Goal: Task Accomplishment & Management: Complete application form

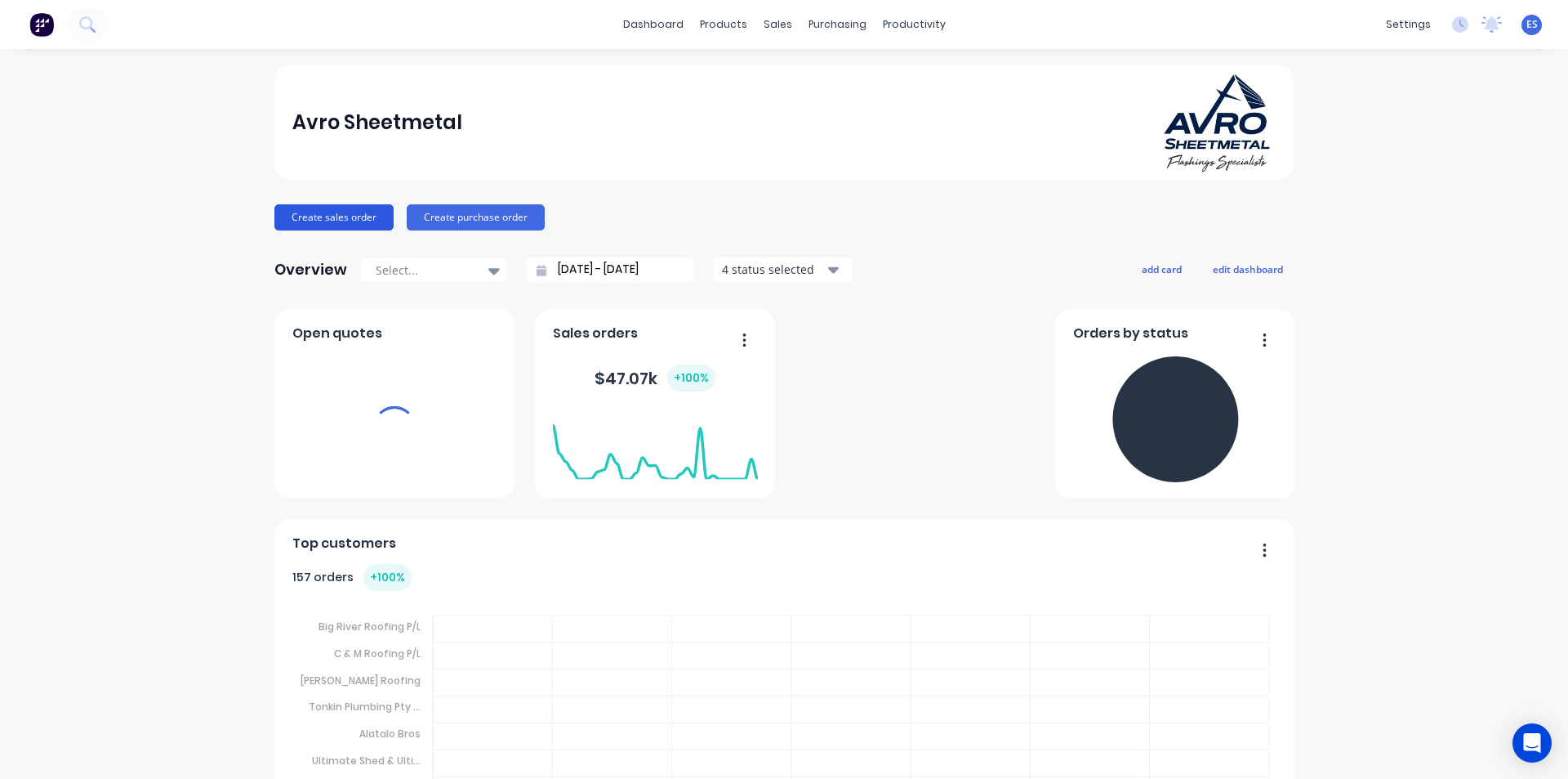
click at [321, 218] on button "Create sales order" at bounding box center [333, 217] width 119 height 26
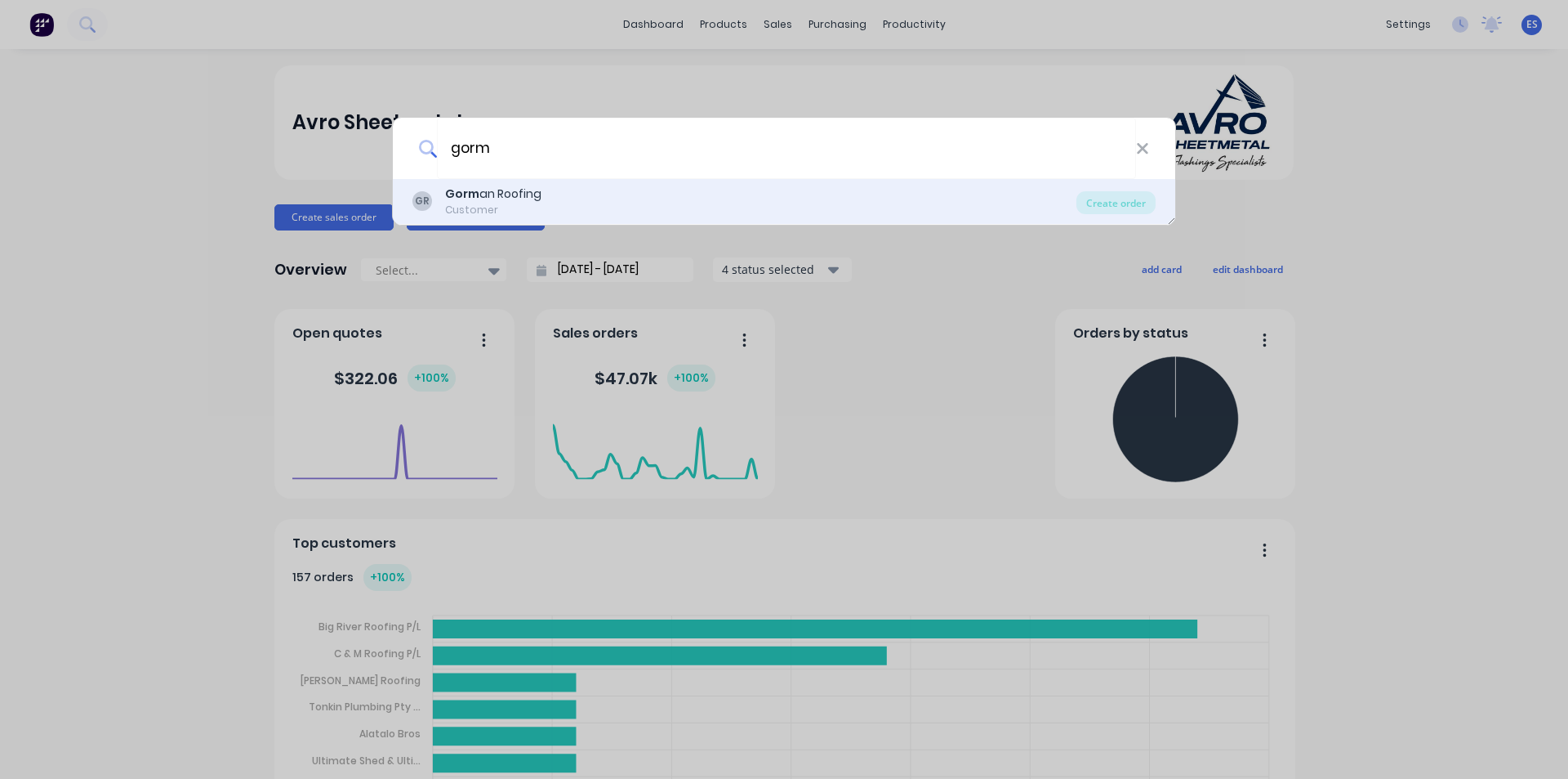
type input "gorm"
click at [536, 198] on div "Gorm an Roofing" at bounding box center [493, 194] width 96 height 17
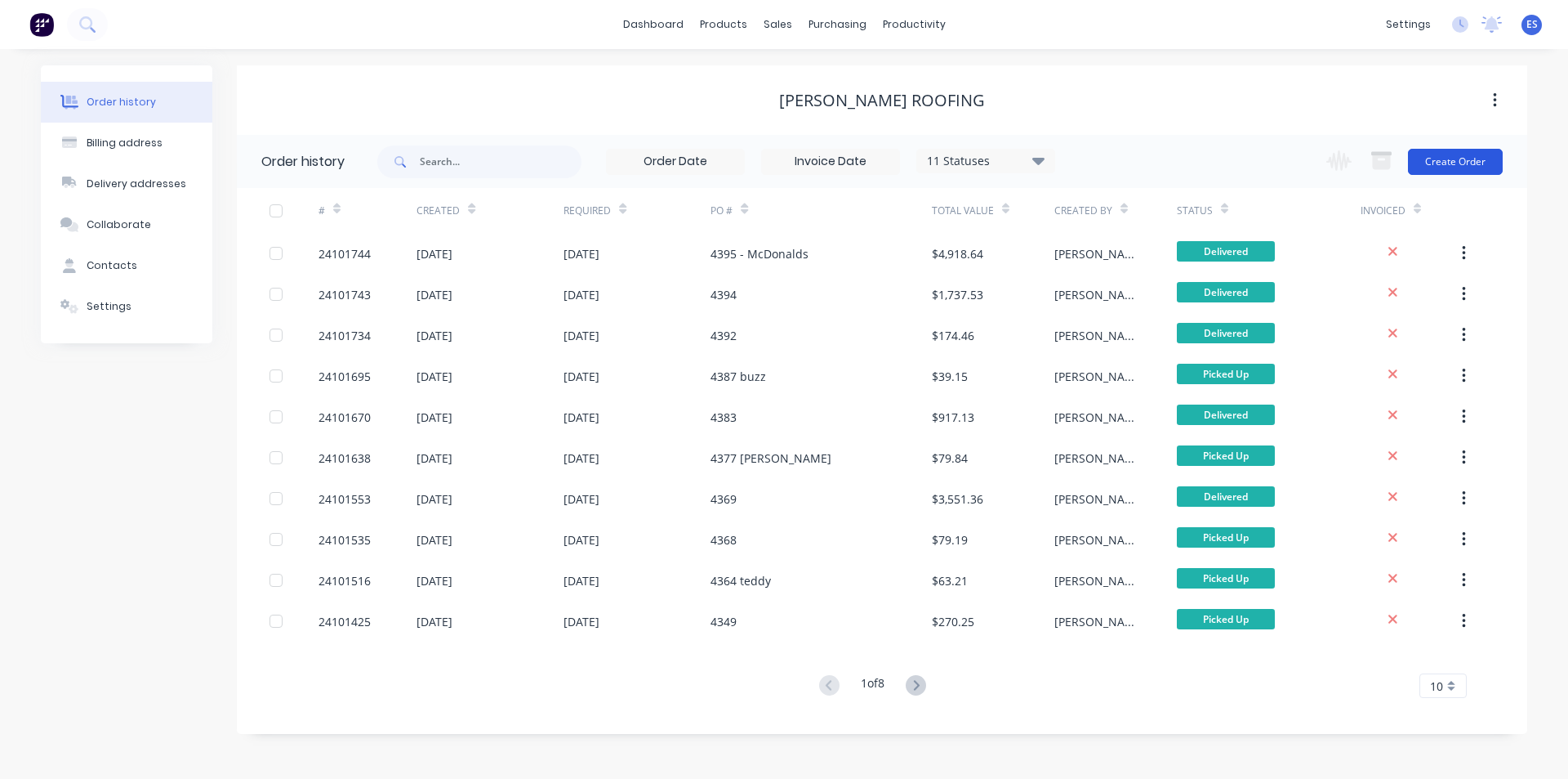
click at [1448, 164] on button "Create Order" at bounding box center [1456, 161] width 94 height 26
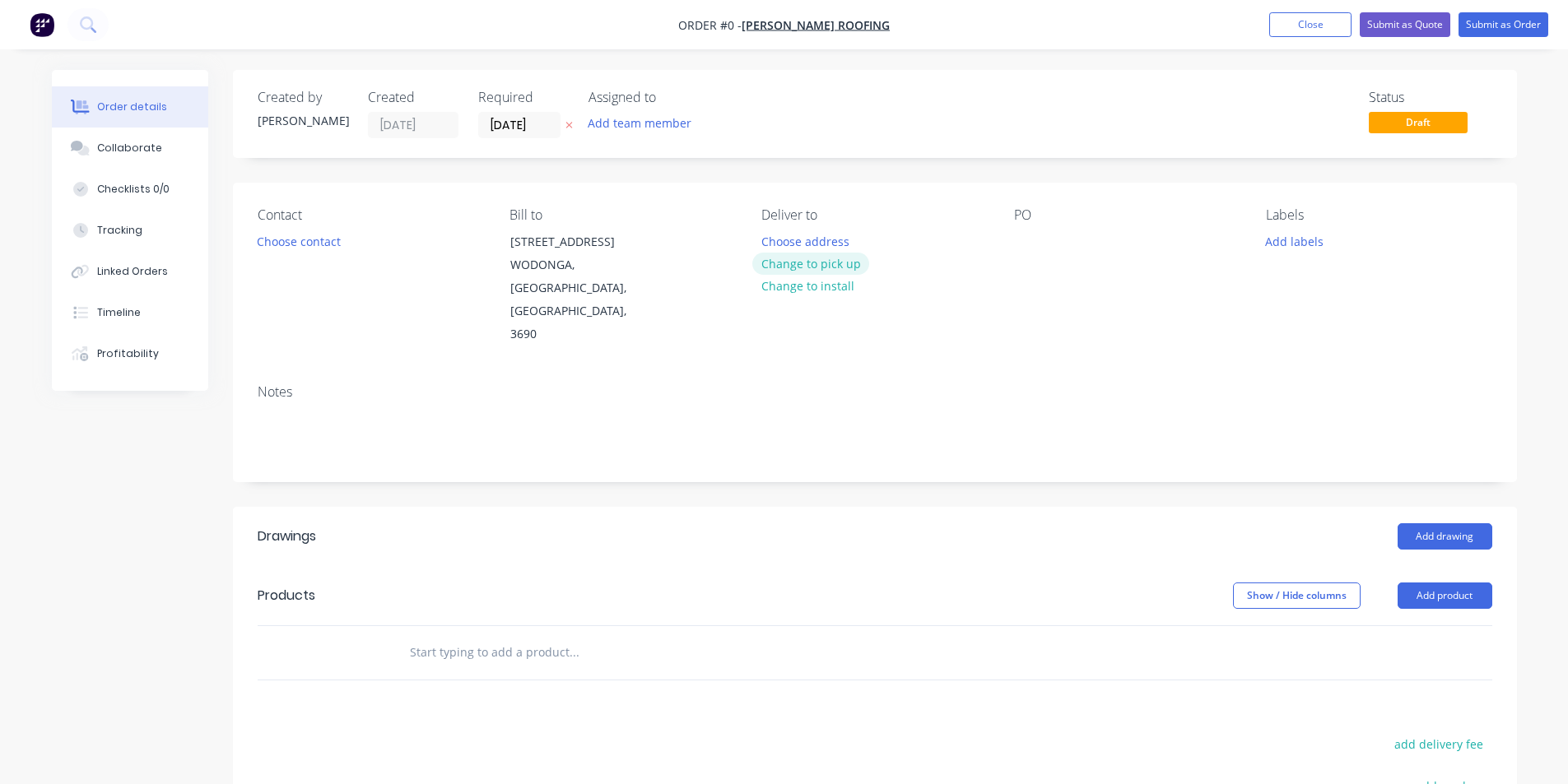
click at [827, 269] on button "Change to pick up" at bounding box center [811, 263] width 117 height 22
click at [327, 249] on button "Choose contact" at bounding box center [298, 240] width 101 height 22
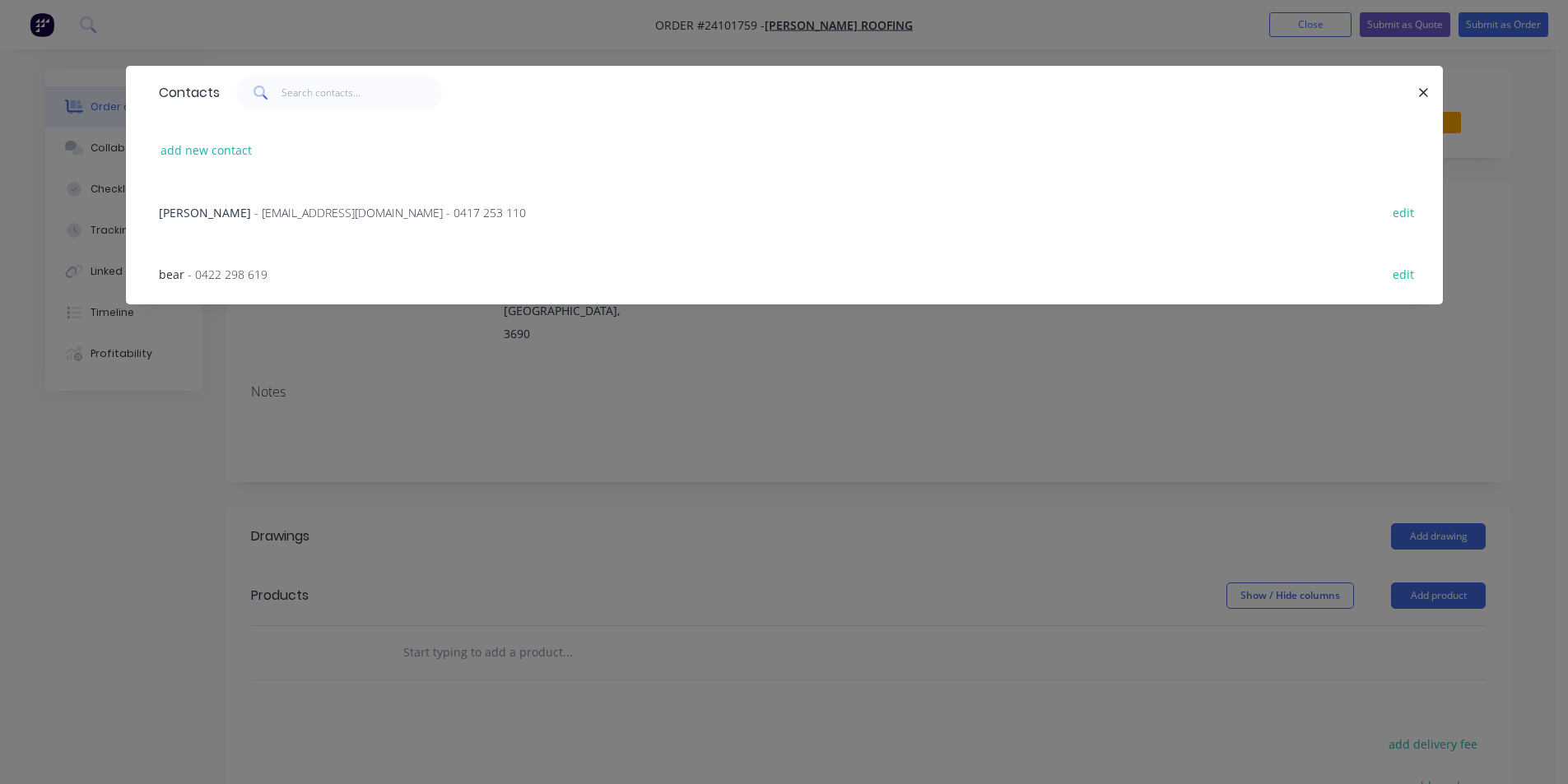
click at [263, 211] on span "- [EMAIL_ADDRESS][DOMAIN_NAME] - 0417 253 110" at bounding box center [390, 212] width 272 height 15
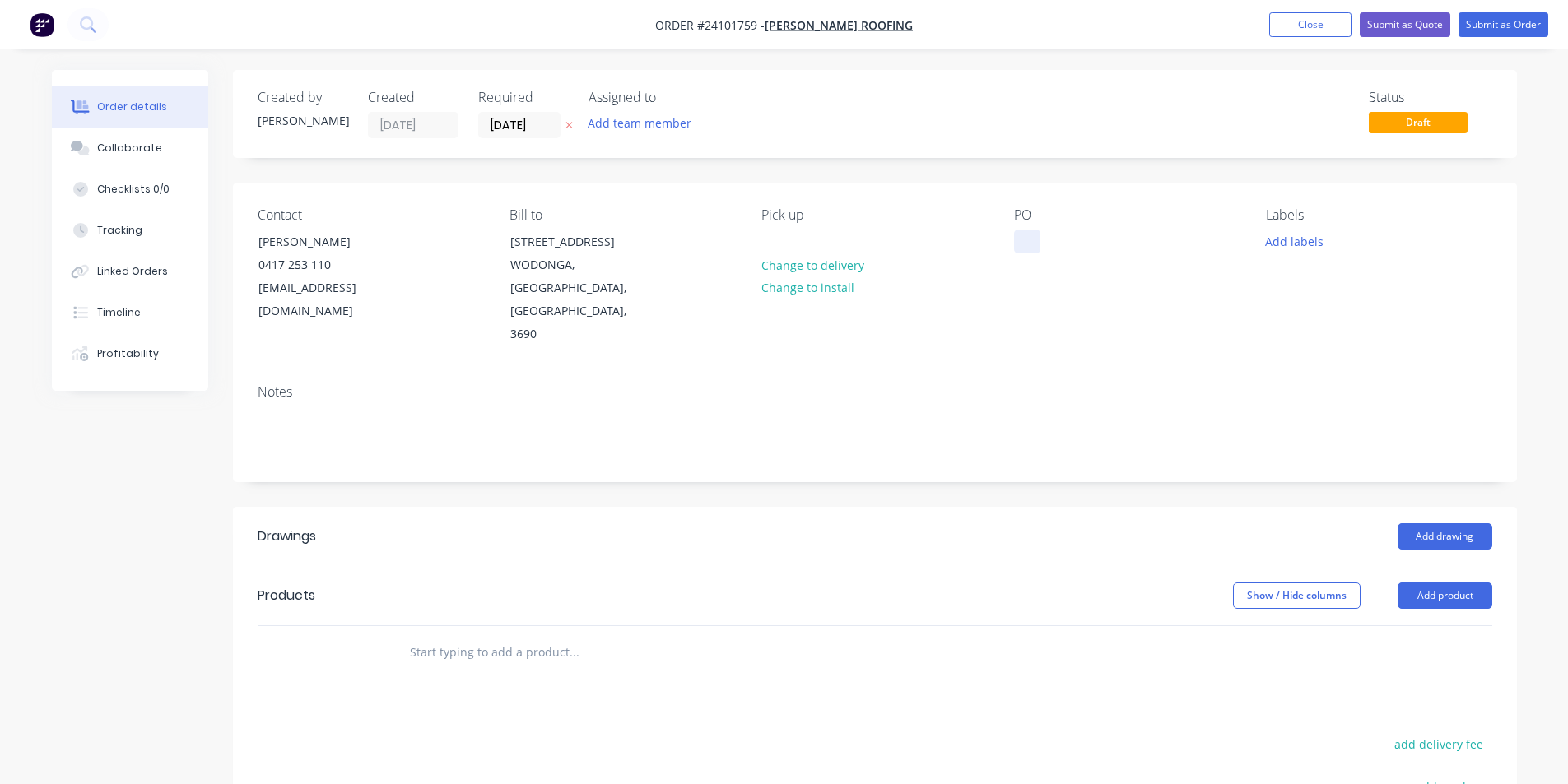
click at [1033, 242] on div at bounding box center [1027, 241] width 26 height 24
click at [1439, 523] on button "Add drawing" at bounding box center [1444, 536] width 94 height 26
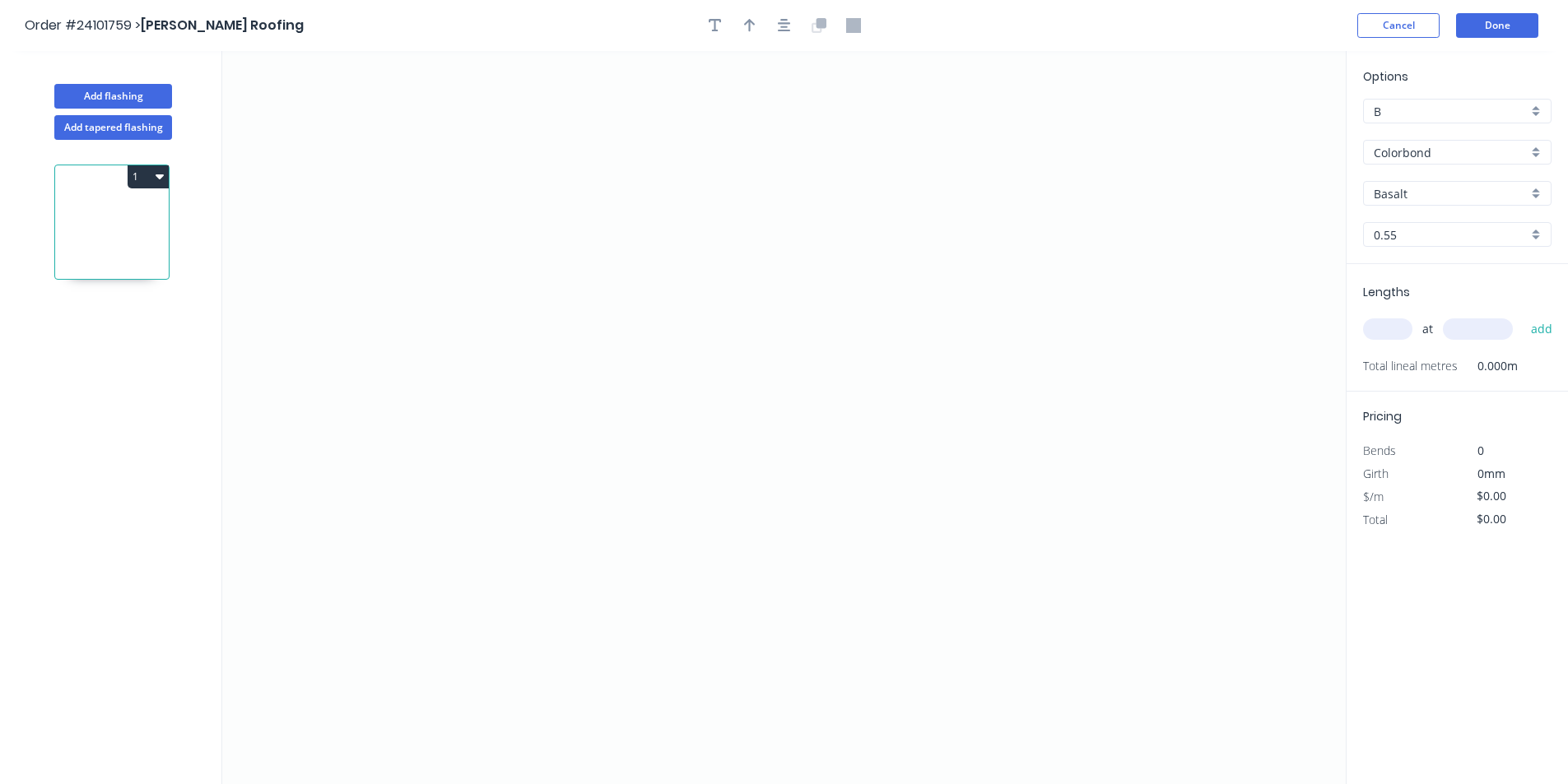
click at [1401, 161] on div "Colorbond" at bounding box center [1458, 152] width 189 height 25
click at [1400, 268] on div "Zincalume" at bounding box center [1458, 270] width 187 height 29
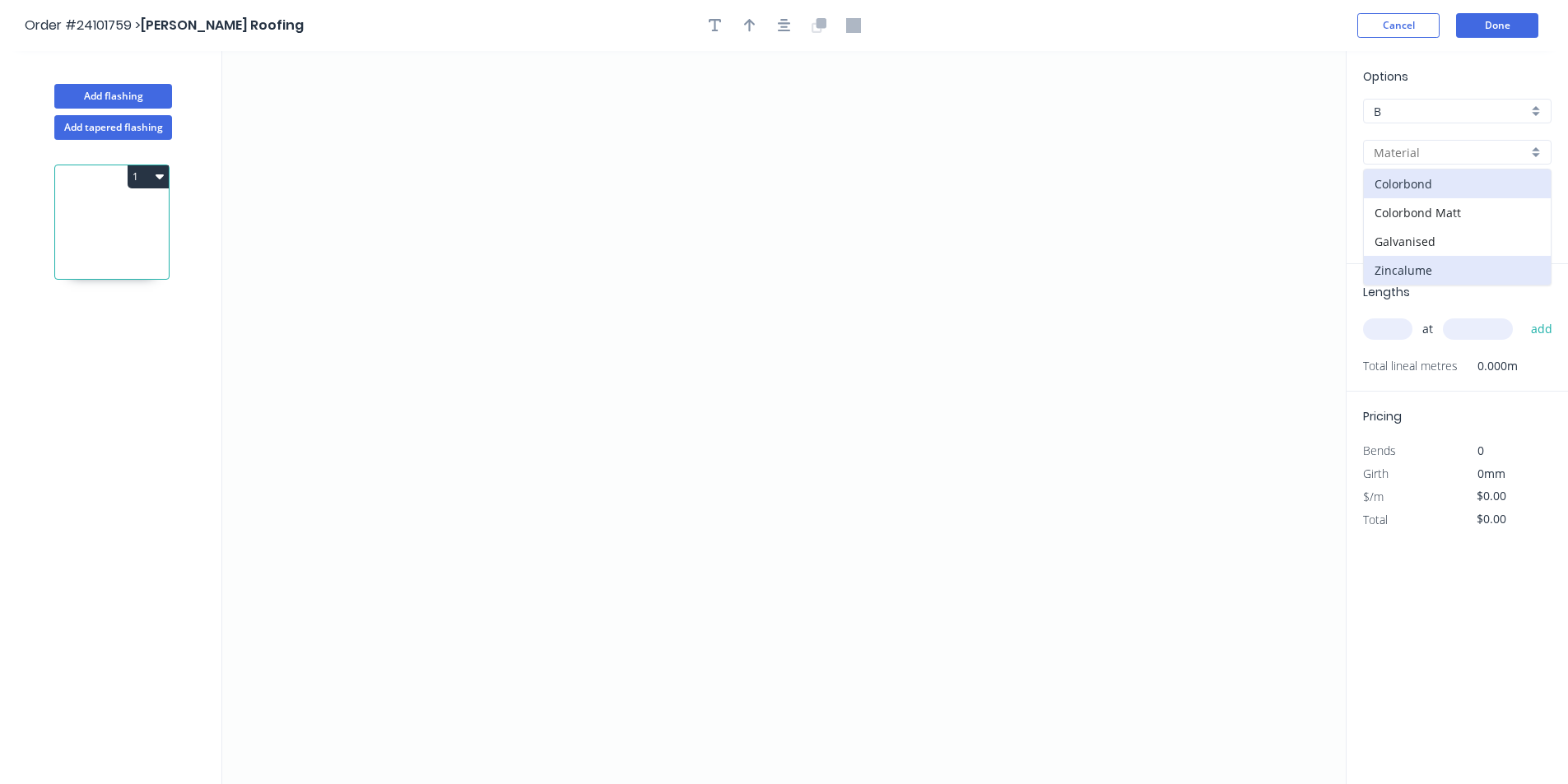
type input "Zincalume"
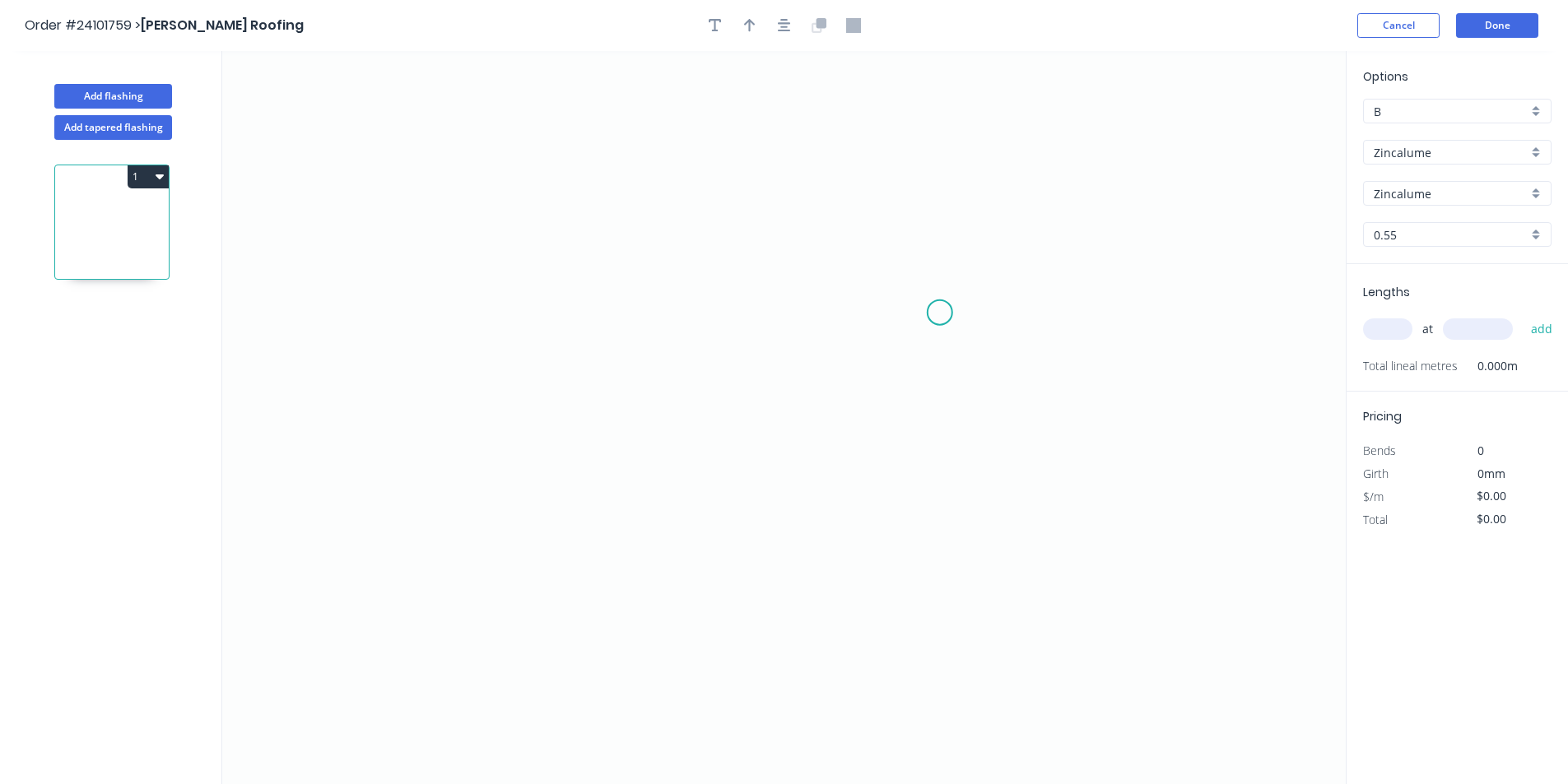
click at [937, 313] on icon "0" at bounding box center [784, 417] width 1124 height 733
click at [741, 310] on icon "0" at bounding box center [784, 417] width 1124 height 733
click at [746, 474] on icon "0 ?" at bounding box center [784, 417] width 1124 height 733
click at [763, 511] on icon "0 ? ?" at bounding box center [784, 417] width 1124 height 733
click at [763, 511] on circle at bounding box center [762, 510] width 25 height 25
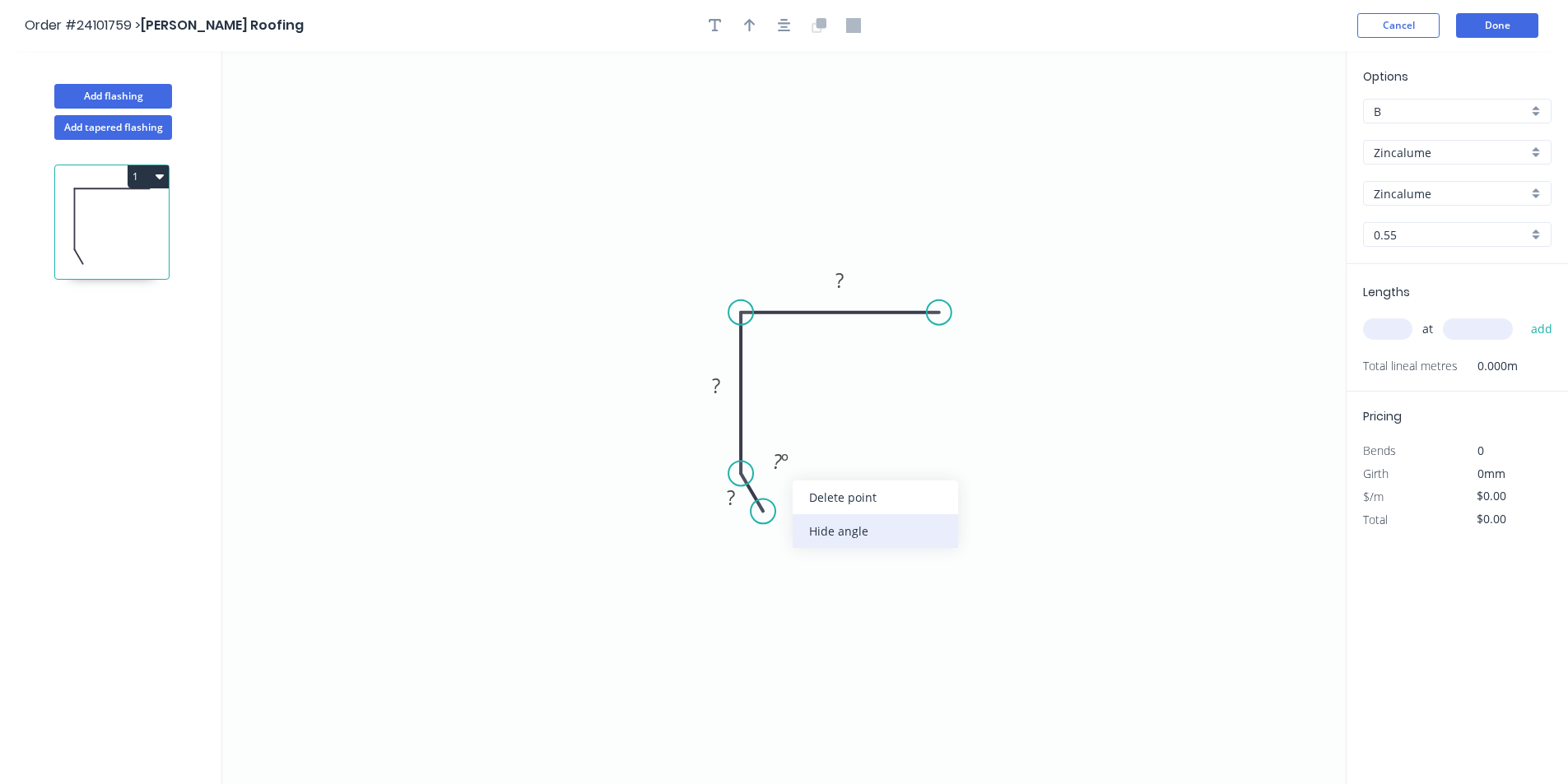
click at [805, 522] on div "Hide angle" at bounding box center [875, 531] width 166 height 34
click at [737, 497] on rect at bounding box center [731, 498] width 33 height 23
click at [714, 393] on tspan "?" at bounding box center [716, 386] width 8 height 27
click at [842, 278] on tspan "?" at bounding box center [840, 280] width 8 height 27
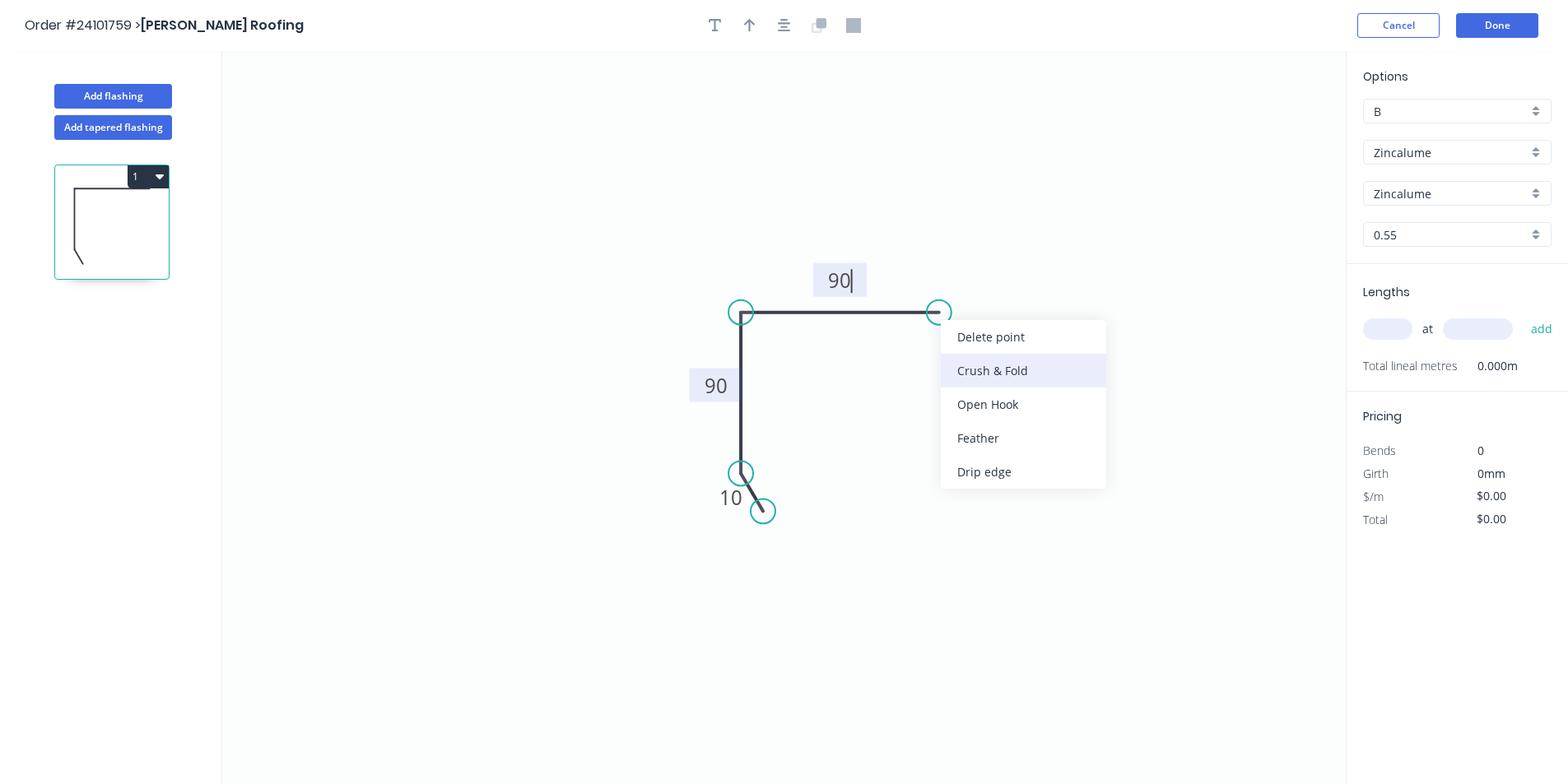
click at [964, 370] on div "Crush & Fold" at bounding box center [1023, 370] width 166 height 34
type input "$11.13"
click at [1375, 330] on input "text" at bounding box center [1388, 329] width 49 height 21
type input "10"
click at [1452, 329] on input "text" at bounding box center [1478, 329] width 70 height 21
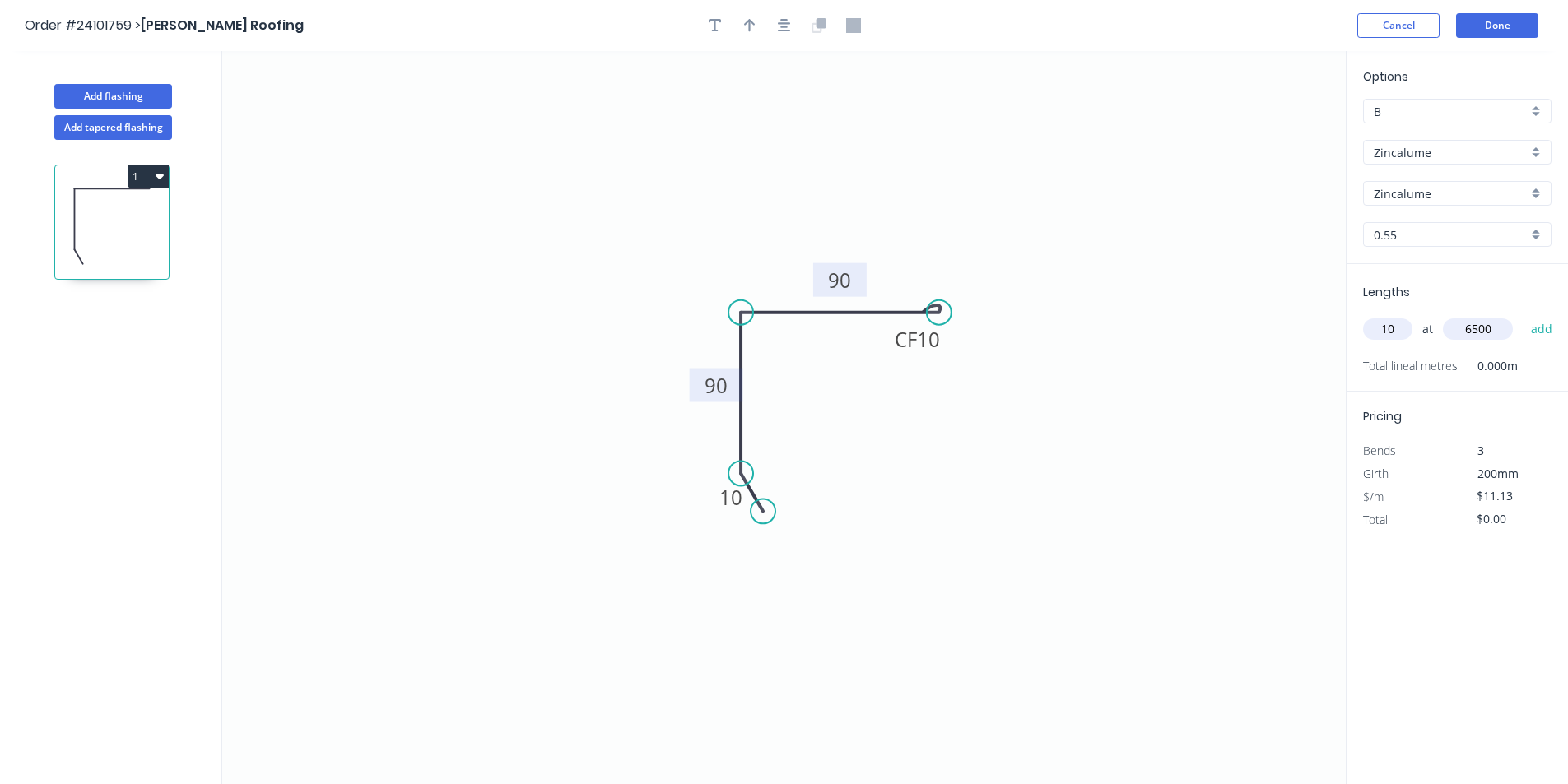
type input "6500"
click at [1523, 315] on button "add" at bounding box center [1543, 329] width 39 height 28
type input "$723.45"
click at [1486, 25] on button "Done" at bounding box center [1497, 25] width 82 height 25
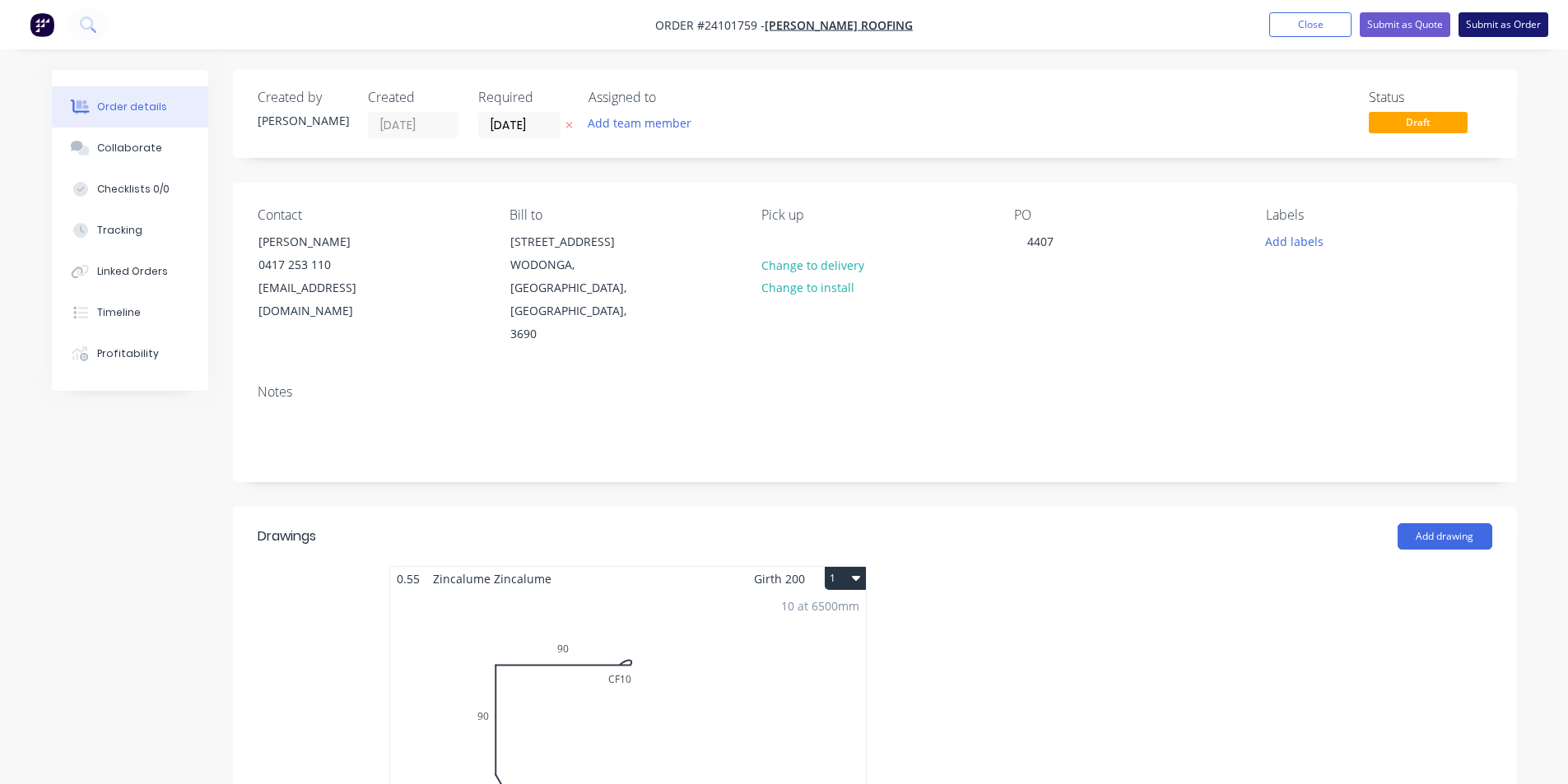
click at [1520, 25] on button "Submit as Order" at bounding box center [1503, 25] width 90 height 25
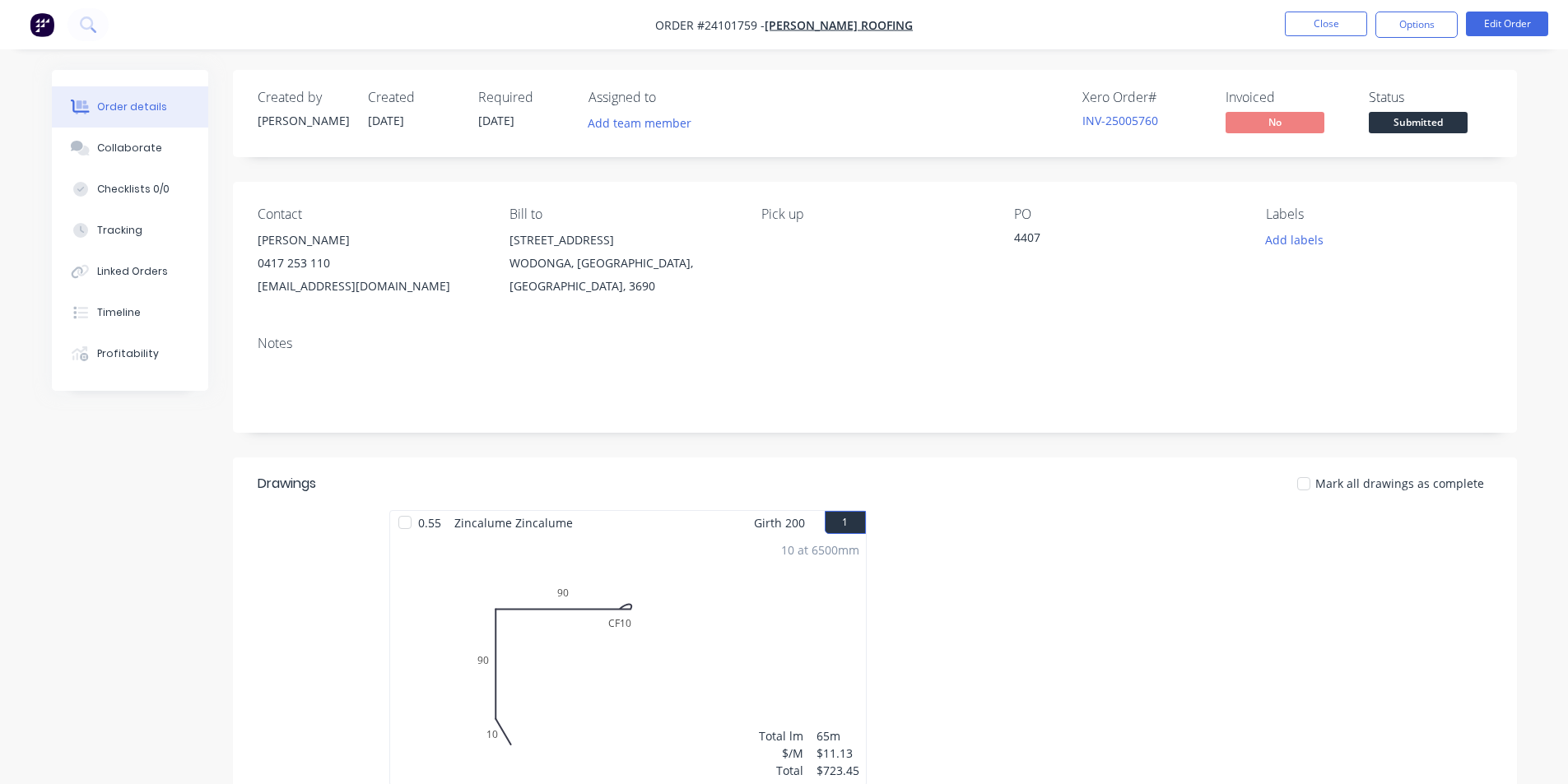
click at [37, 16] on img "button" at bounding box center [42, 25] width 25 height 25
